Goal: Find specific page/section: Find specific page/section

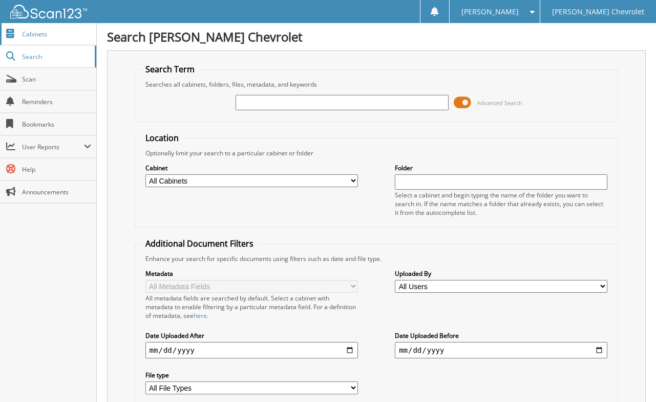
click at [33, 35] on span "Cabinets" at bounding box center [56, 34] width 69 height 9
type input "56062"
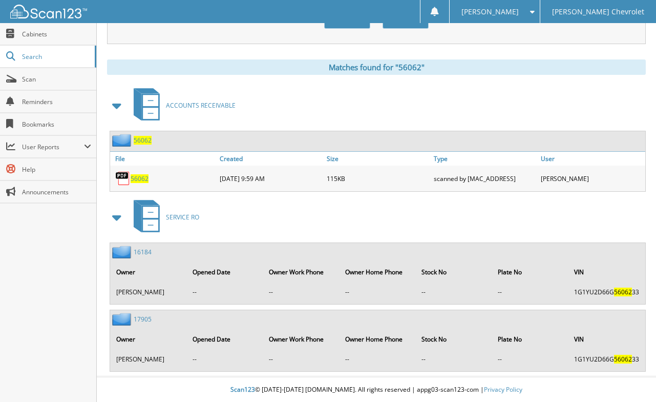
scroll to position [408, 0]
